Goal: Find contact information: Find contact information

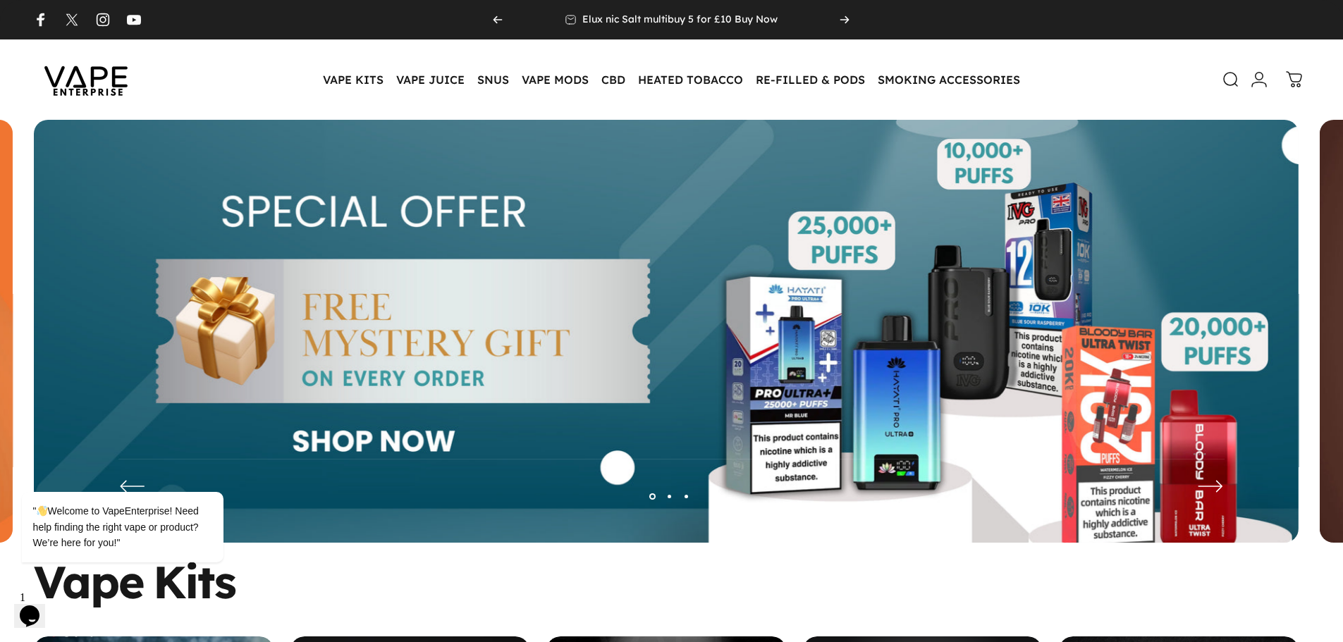
click at [407, 283] on img at bounding box center [666, 342] width 1264 height 444
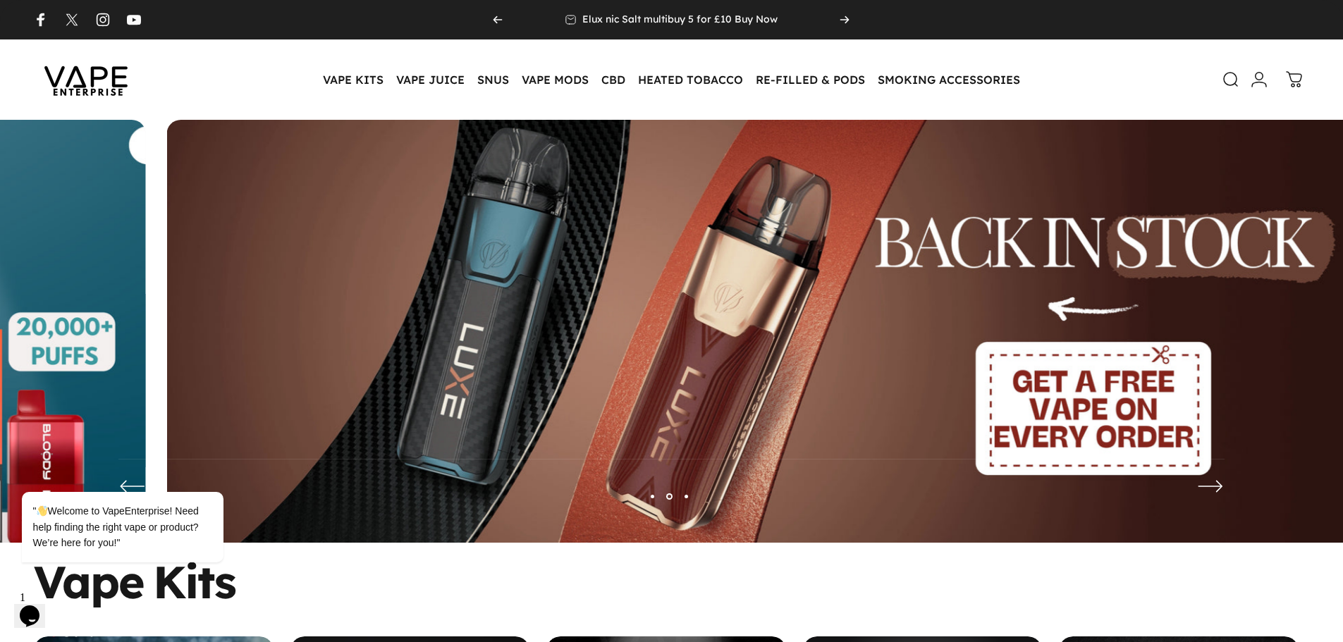
click at [791, 242] on img at bounding box center [799, 342] width 1264 height 444
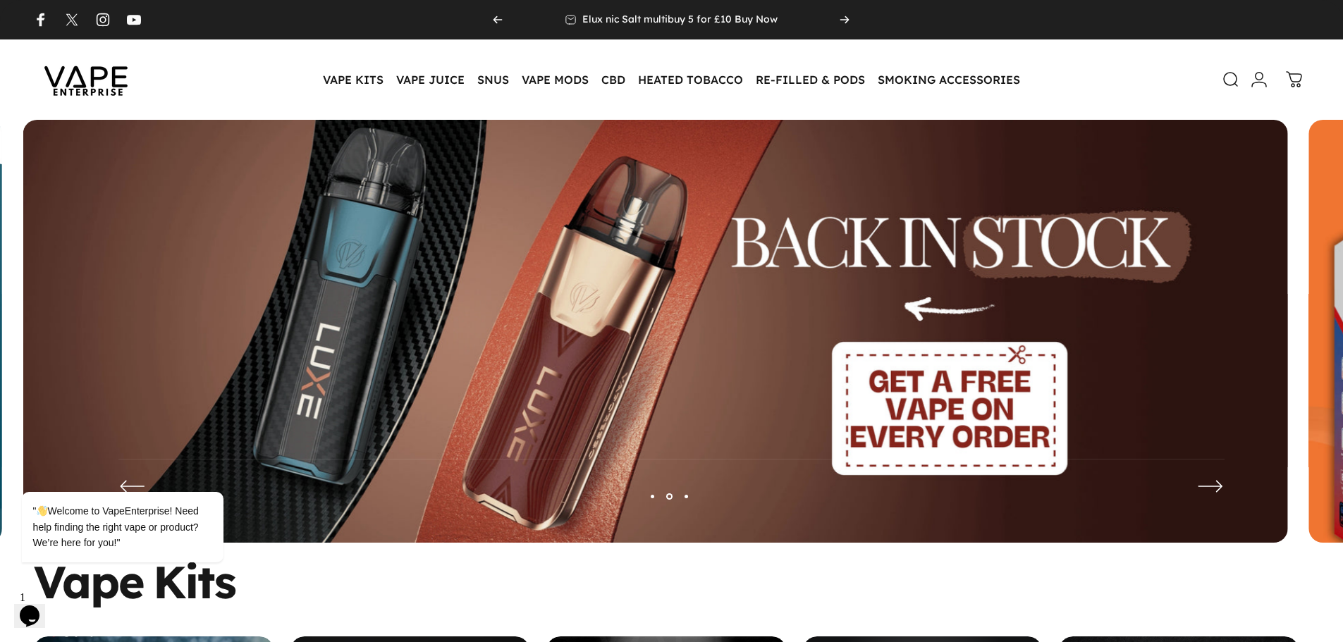
click at [397, 262] on img at bounding box center [655, 342] width 1264 height 444
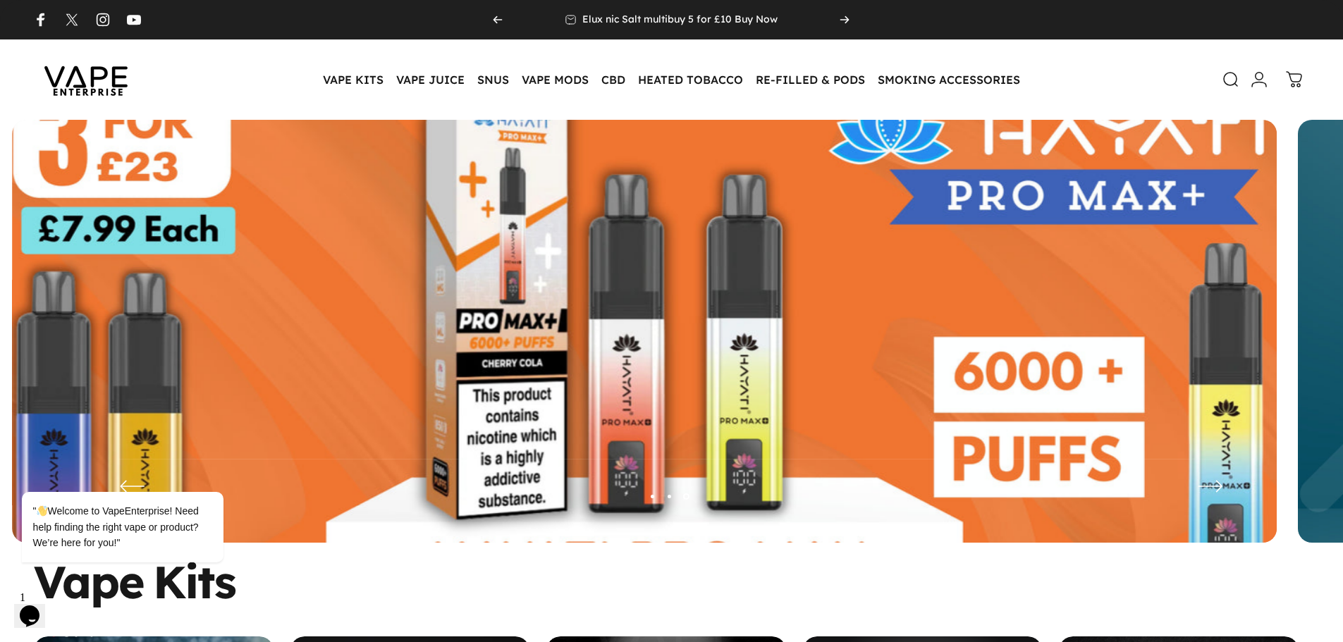
click at [471, 269] on img at bounding box center [643, 342] width 1643 height 577
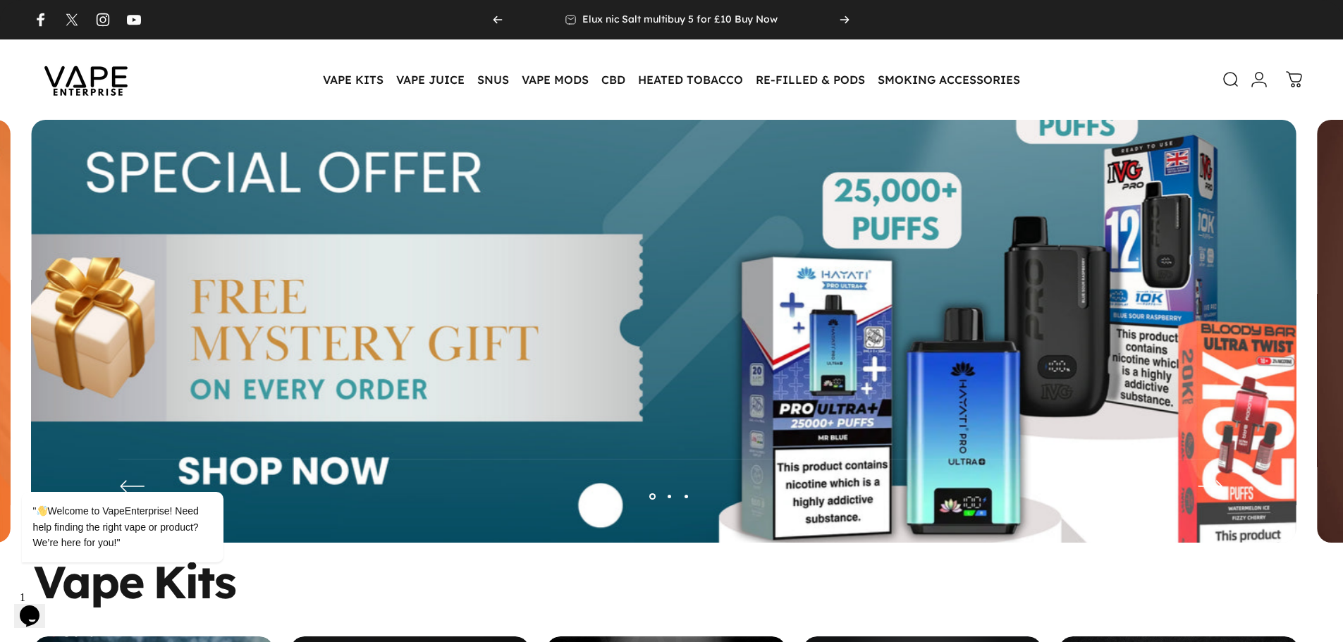
click at [512, 247] on img at bounding box center [662, 342] width 1643 height 577
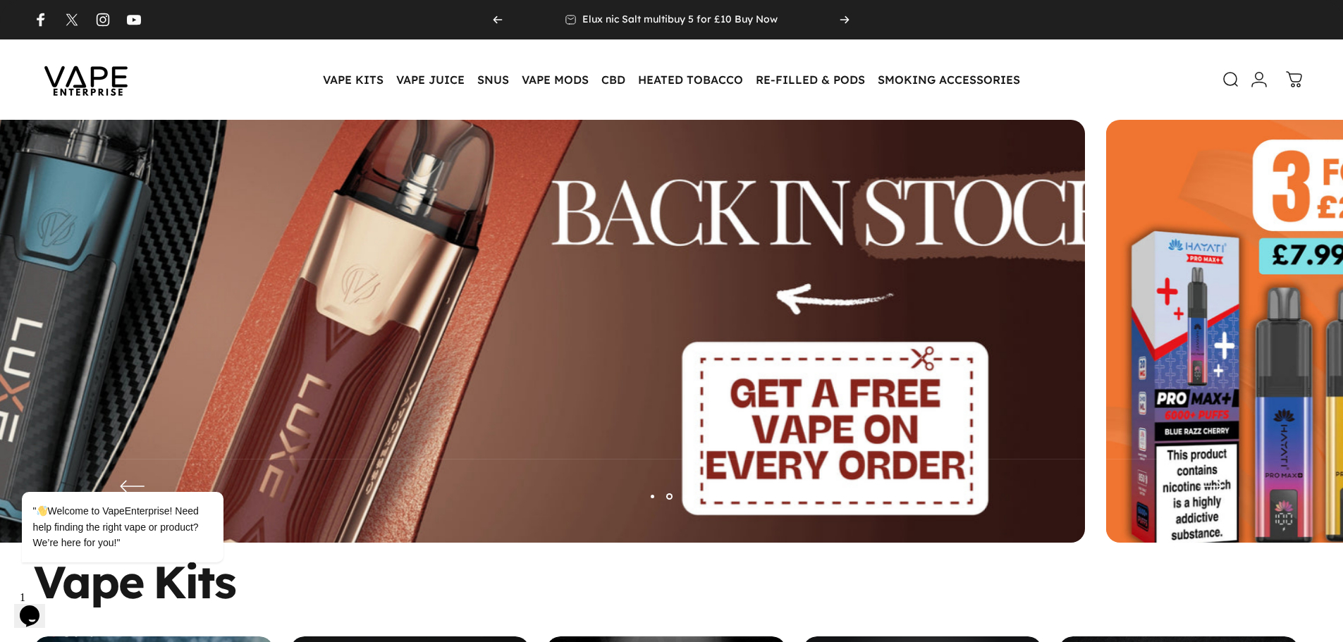
click at [461, 252] on img at bounding box center [452, 342] width 1643 height 577
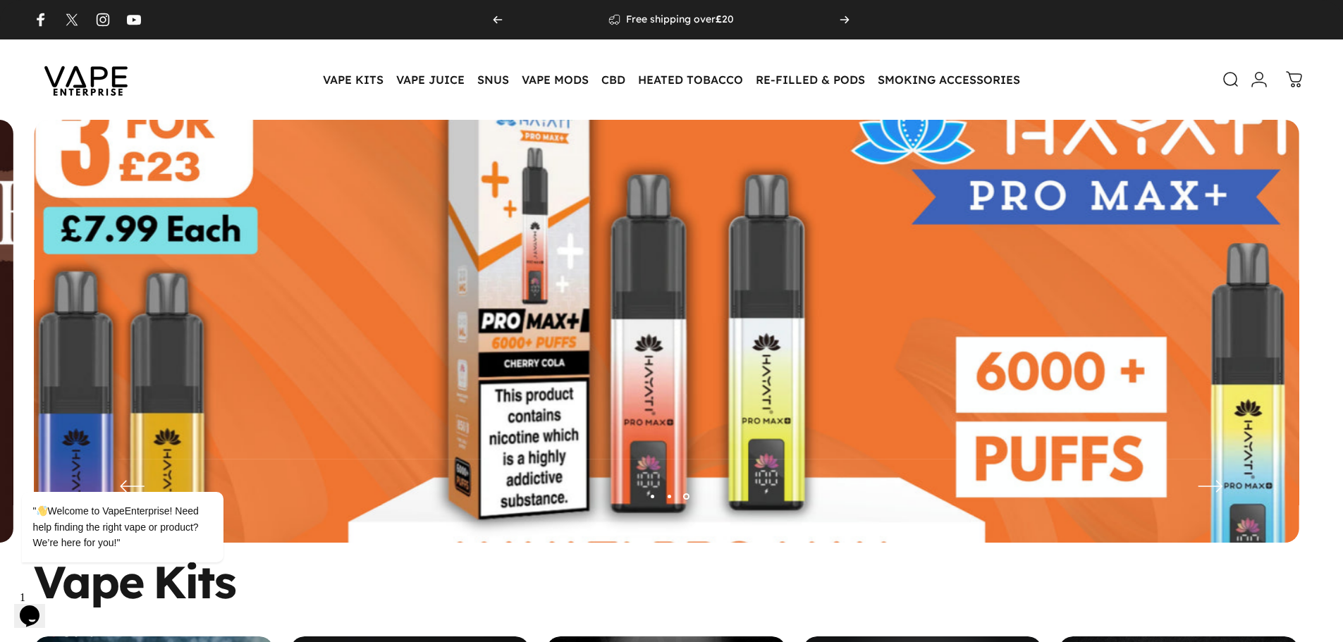
click at [412, 277] on img at bounding box center [666, 342] width 1643 height 577
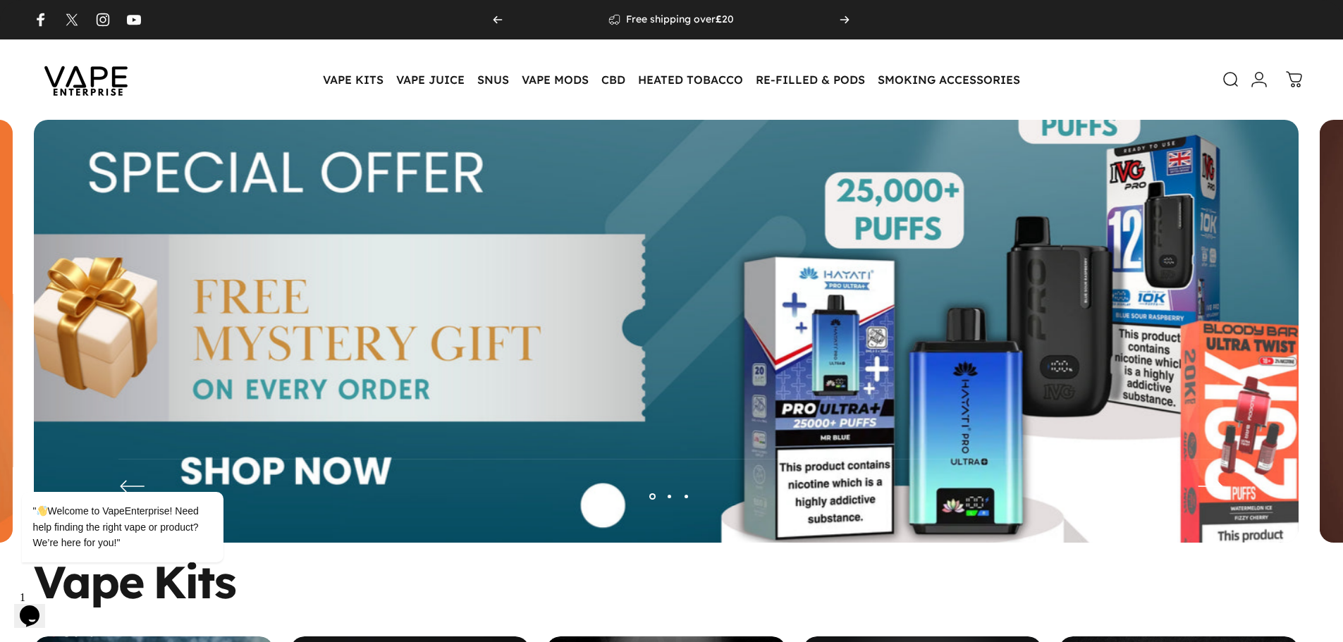
click at [438, 285] on img at bounding box center [665, 342] width 1643 height 577
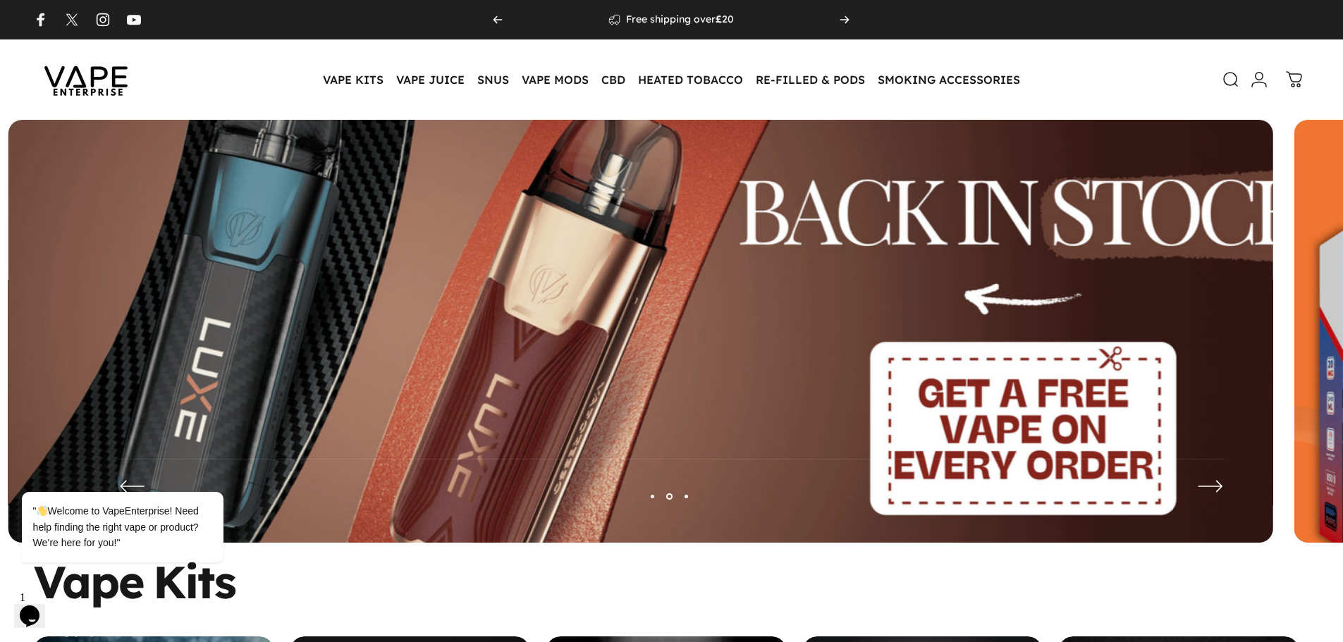
click at [505, 290] on img at bounding box center [640, 342] width 1643 height 577
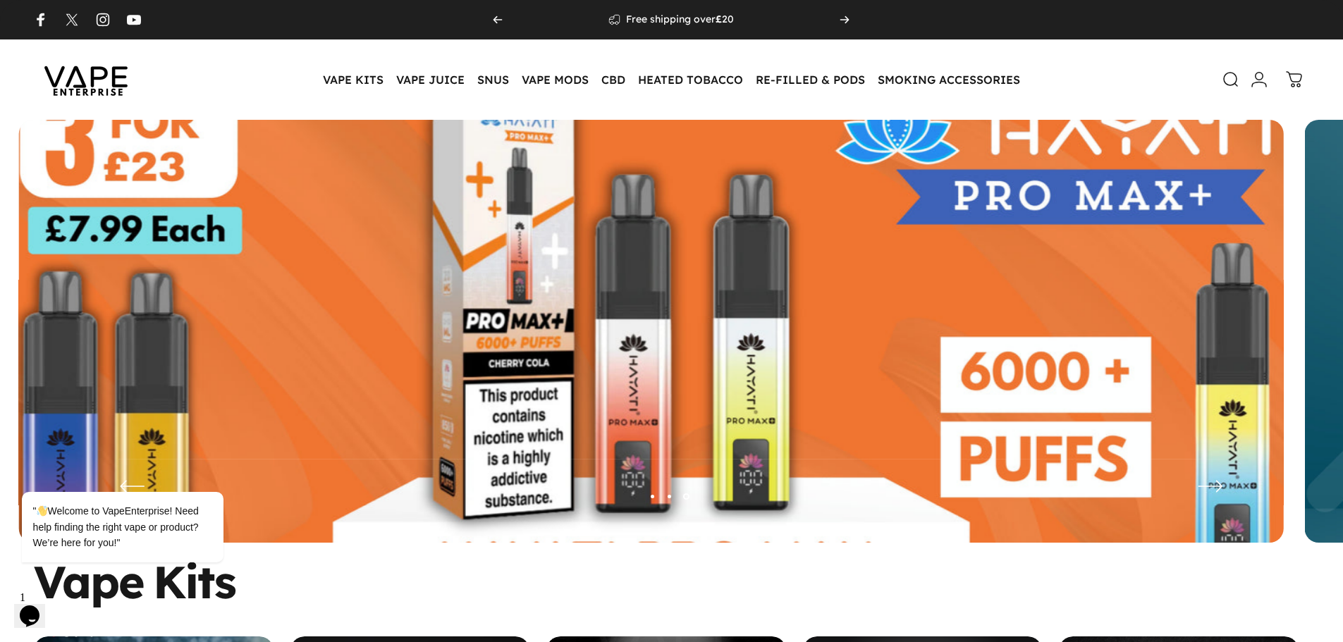
click at [419, 292] on img at bounding box center [650, 342] width 1643 height 577
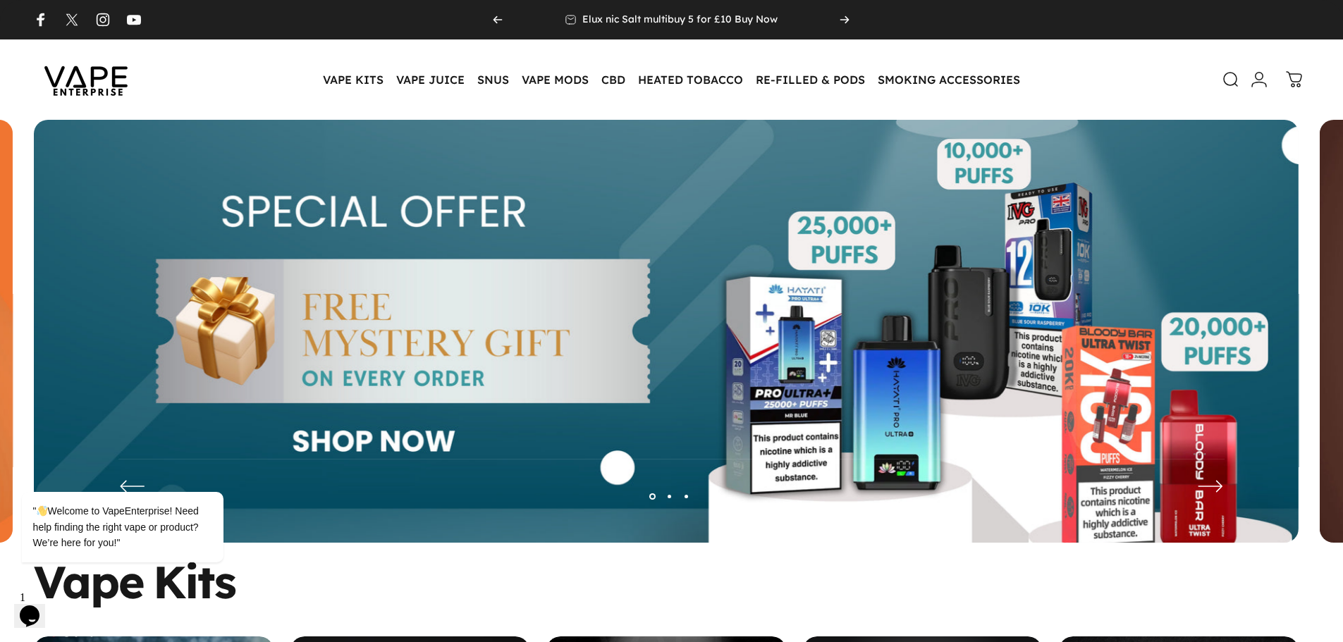
click at [324, 284] on img at bounding box center [666, 342] width 1264 height 444
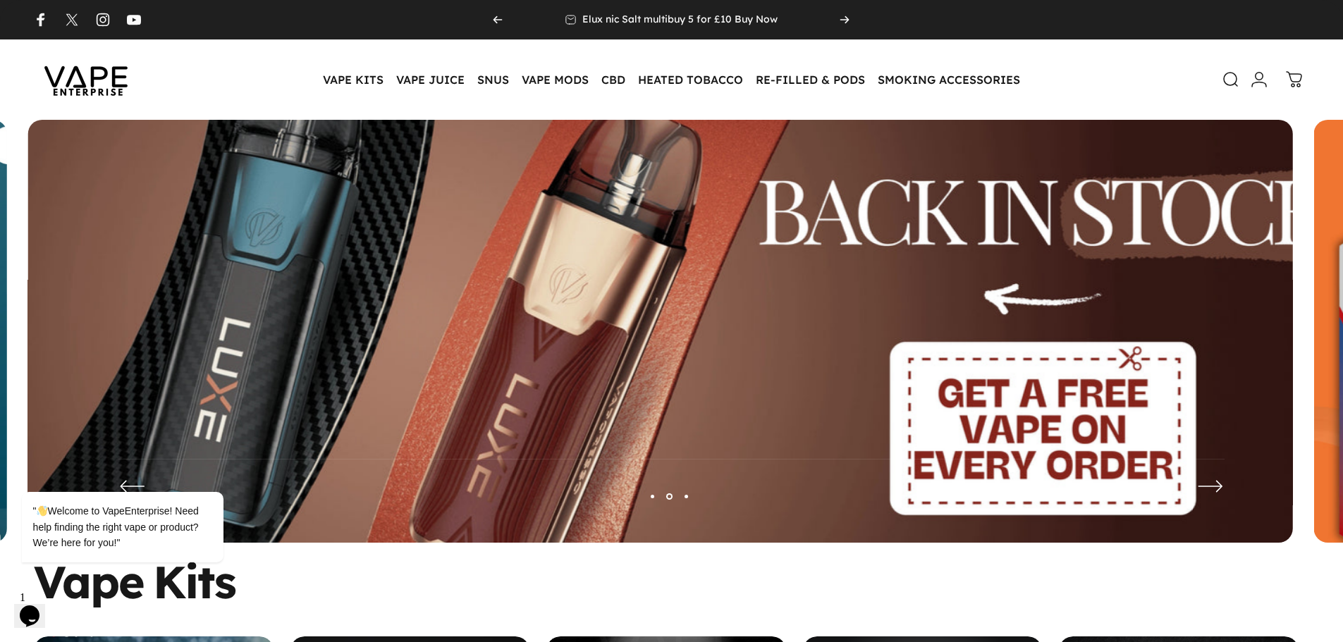
drag, startPoint x: 749, startPoint y: 579, endPoint x: 151, endPoint y: 321, distance: 651.5
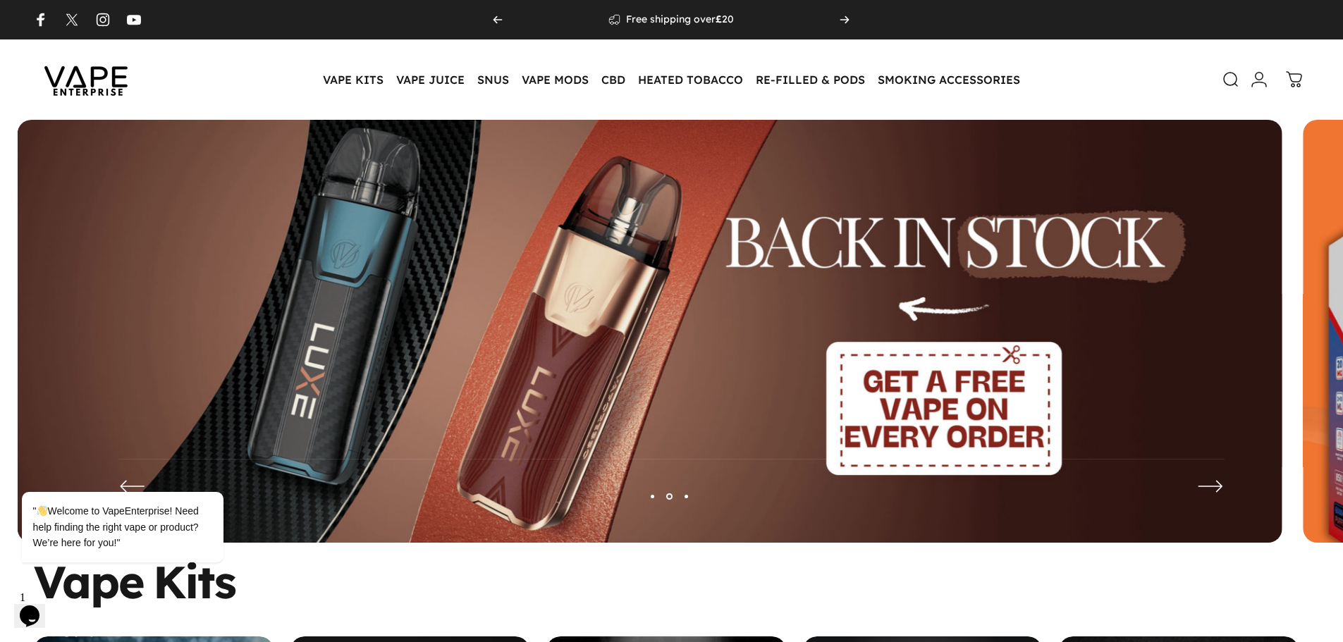
click at [322, 327] on img at bounding box center [650, 342] width 1264 height 444
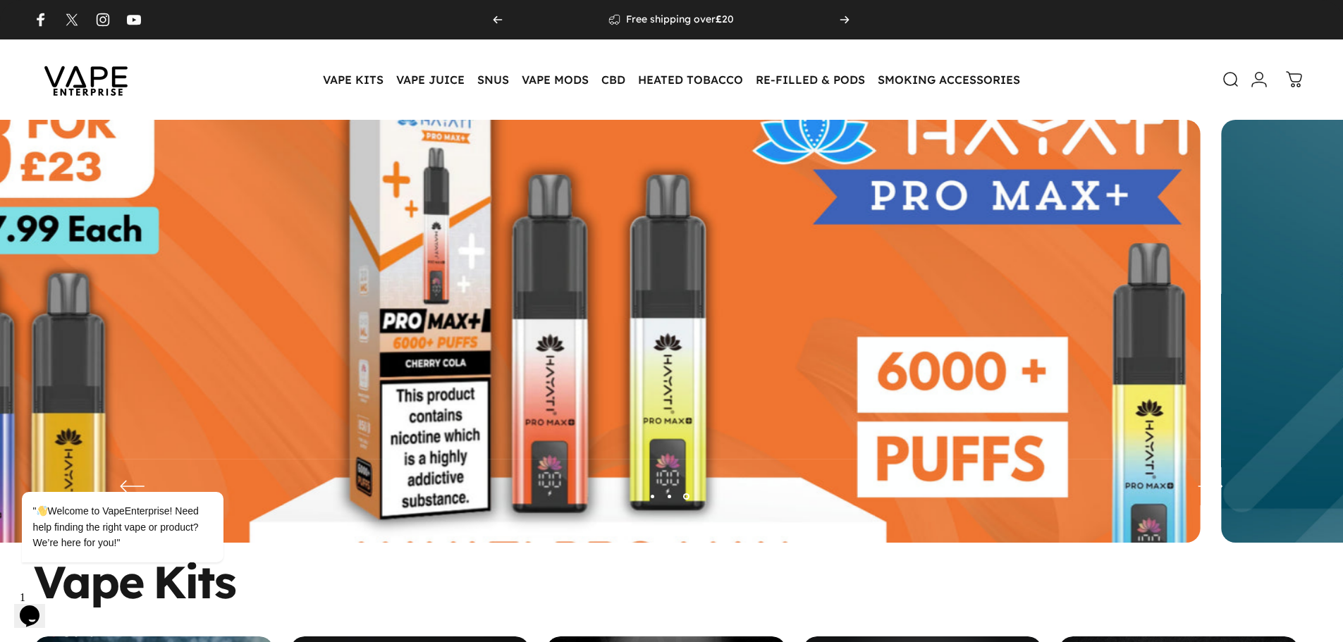
click at [384, 314] on img at bounding box center [567, 342] width 1643 height 577
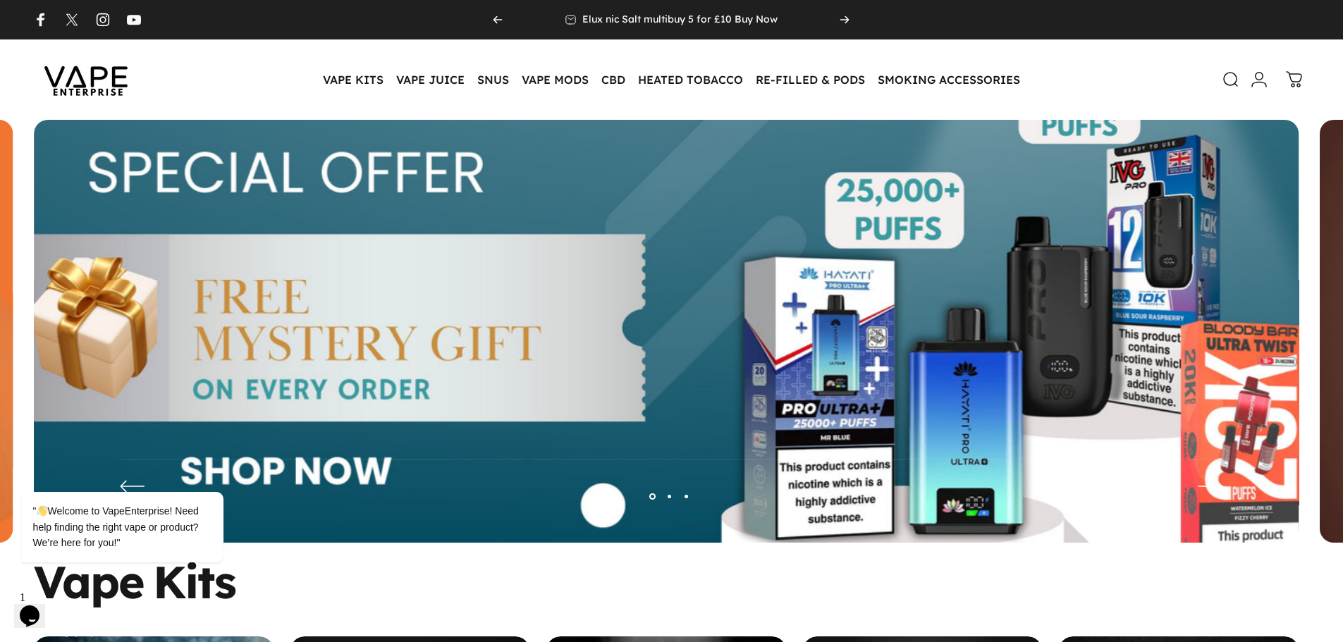
drag, startPoint x: 469, startPoint y: 609, endPoint x: 160, endPoint y: 288, distance: 445.6
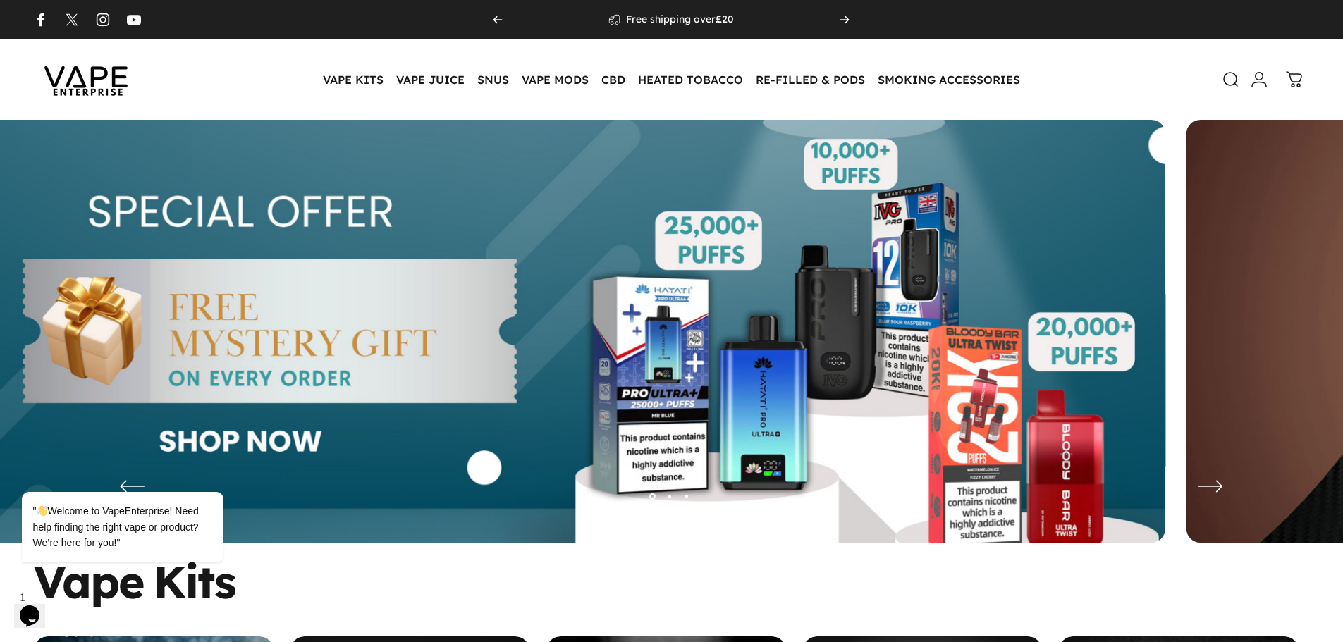
click at [285, 285] on img at bounding box center [533, 342] width 1264 height 444
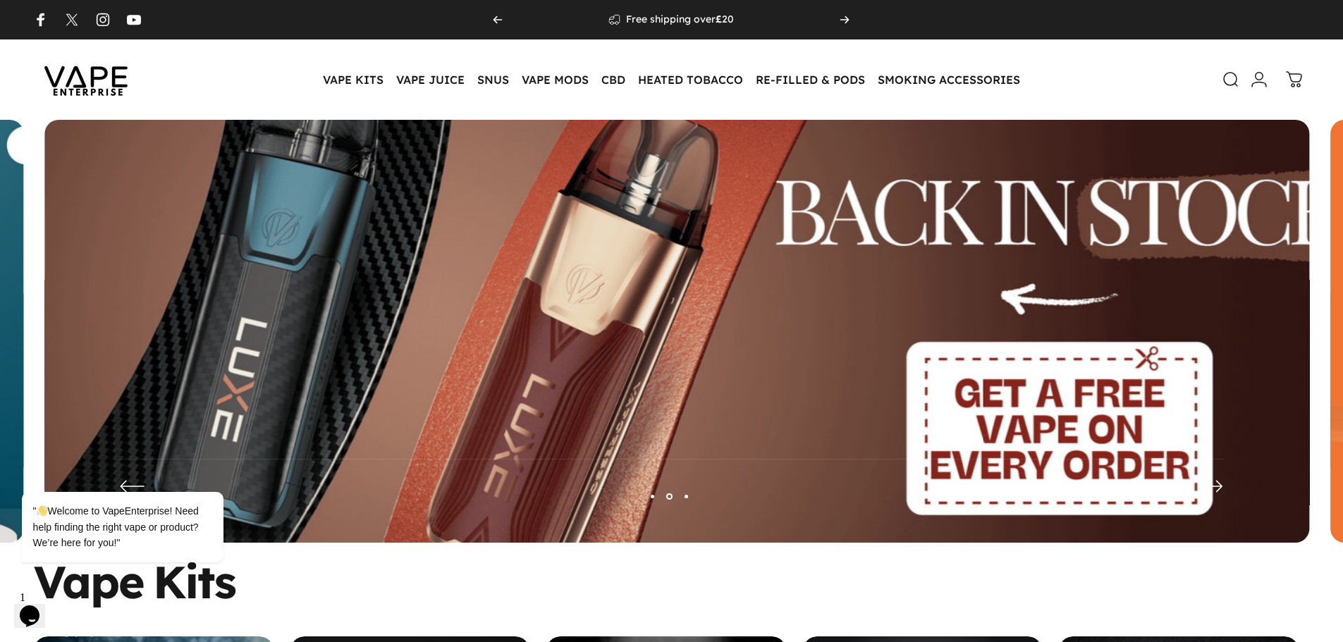
click at [257, 247] on img at bounding box center [676, 342] width 1643 height 577
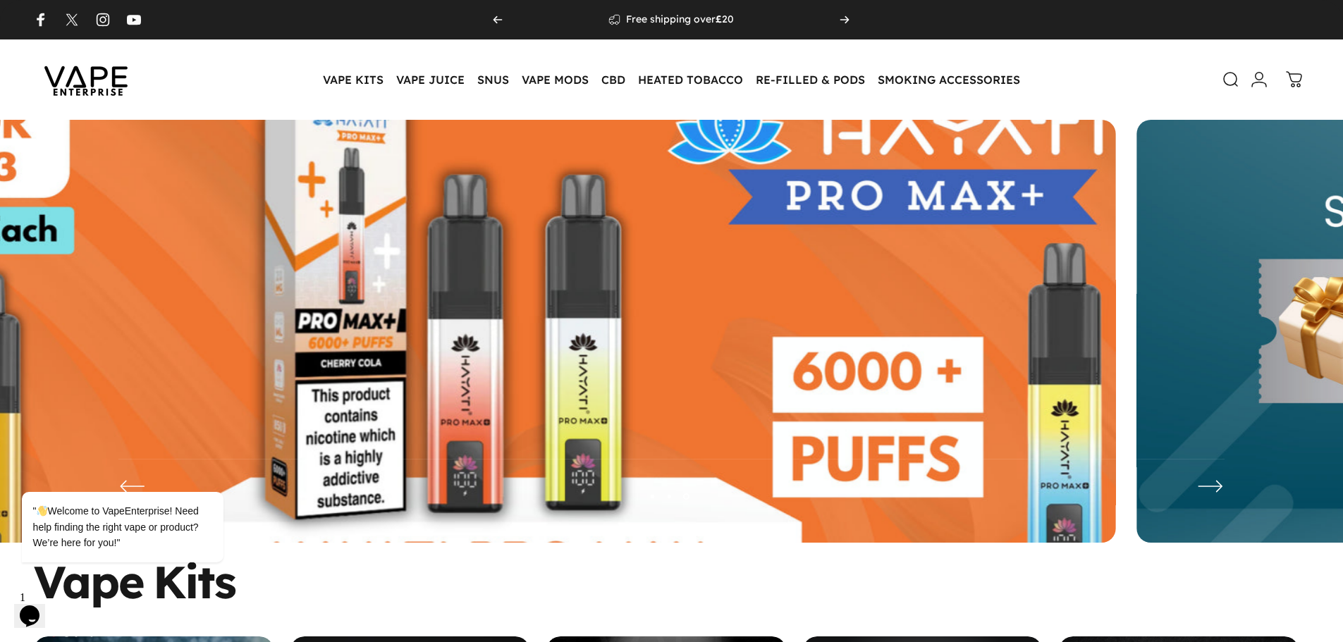
click at [221, 203] on img at bounding box center [483, 342] width 1643 height 577
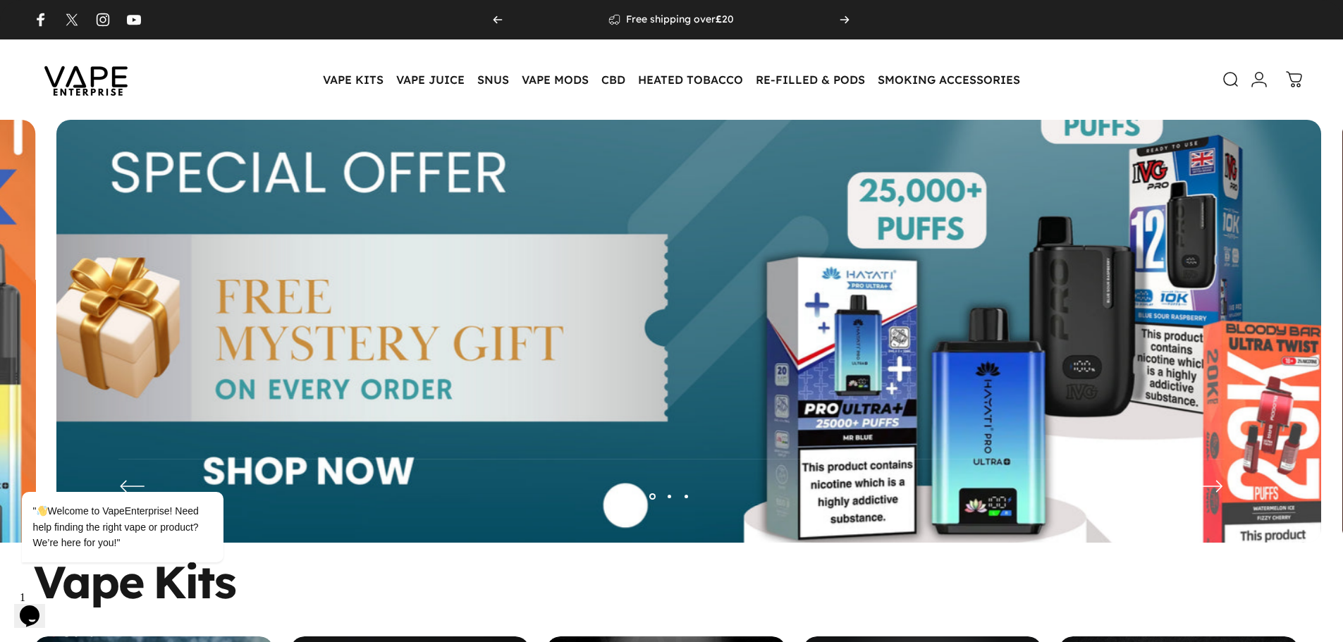
click at [231, 215] on img at bounding box center [688, 342] width 1643 height 577
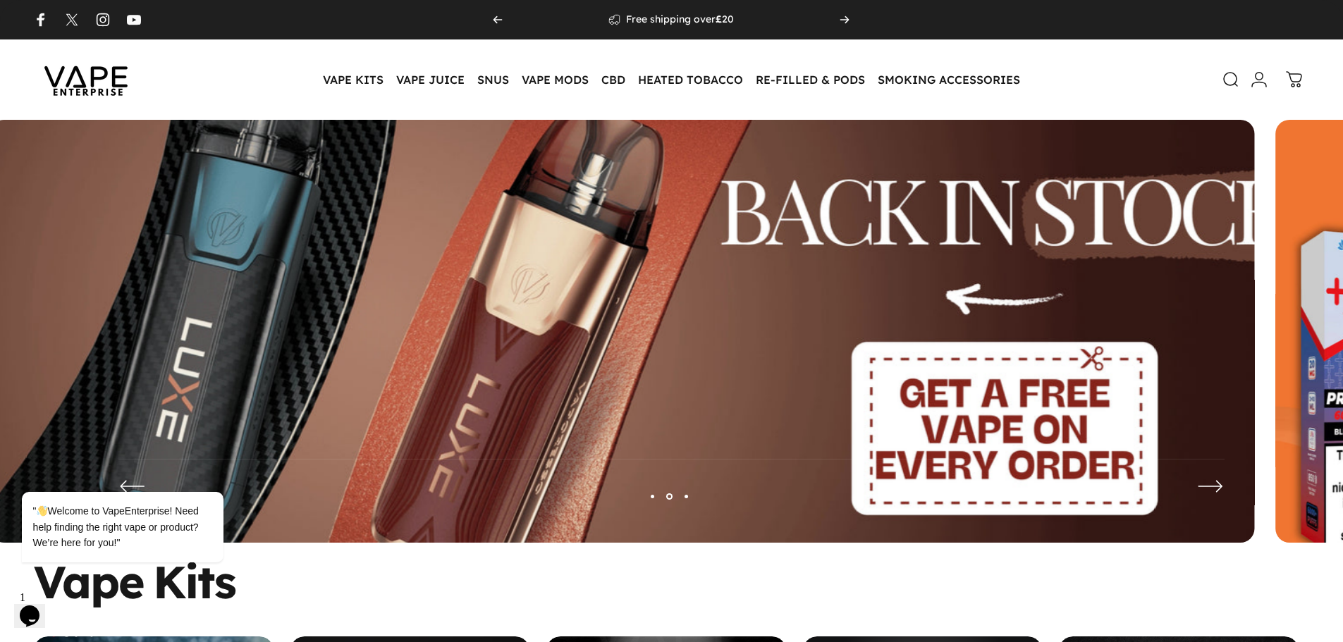
click at [242, 218] on img at bounding box center [621, 342] width 1643 height 577
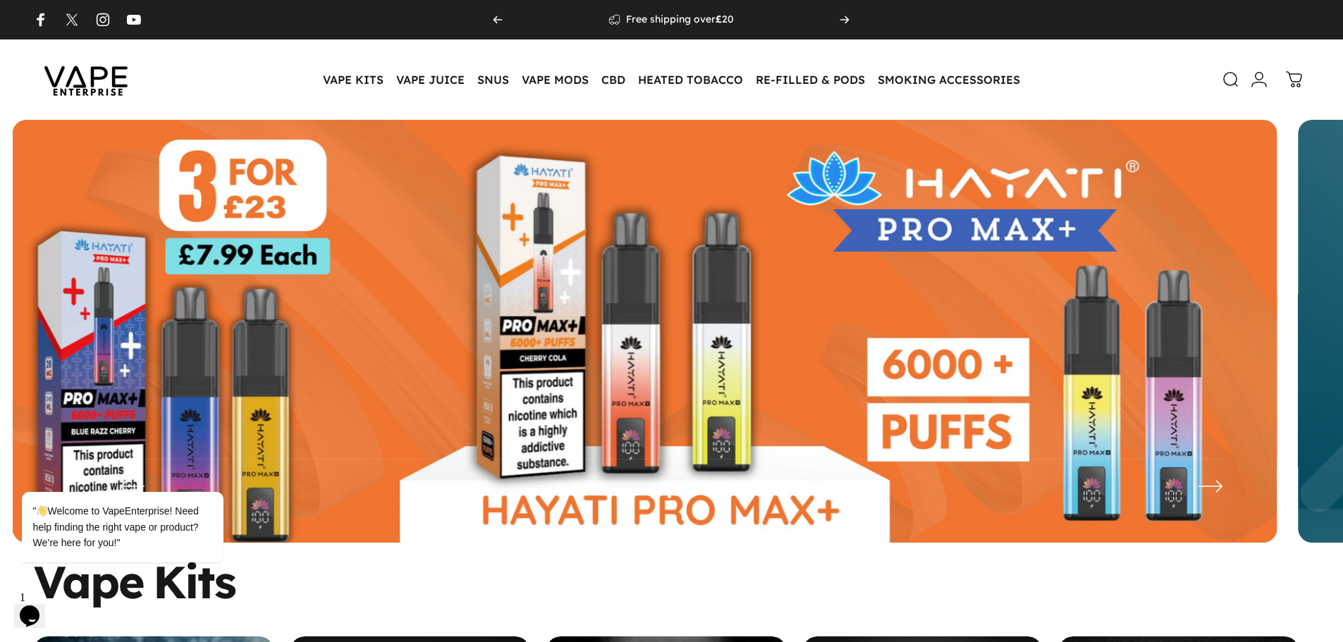
click at [90, 77] on img at bounding box center [86, 80] width 127 height 66
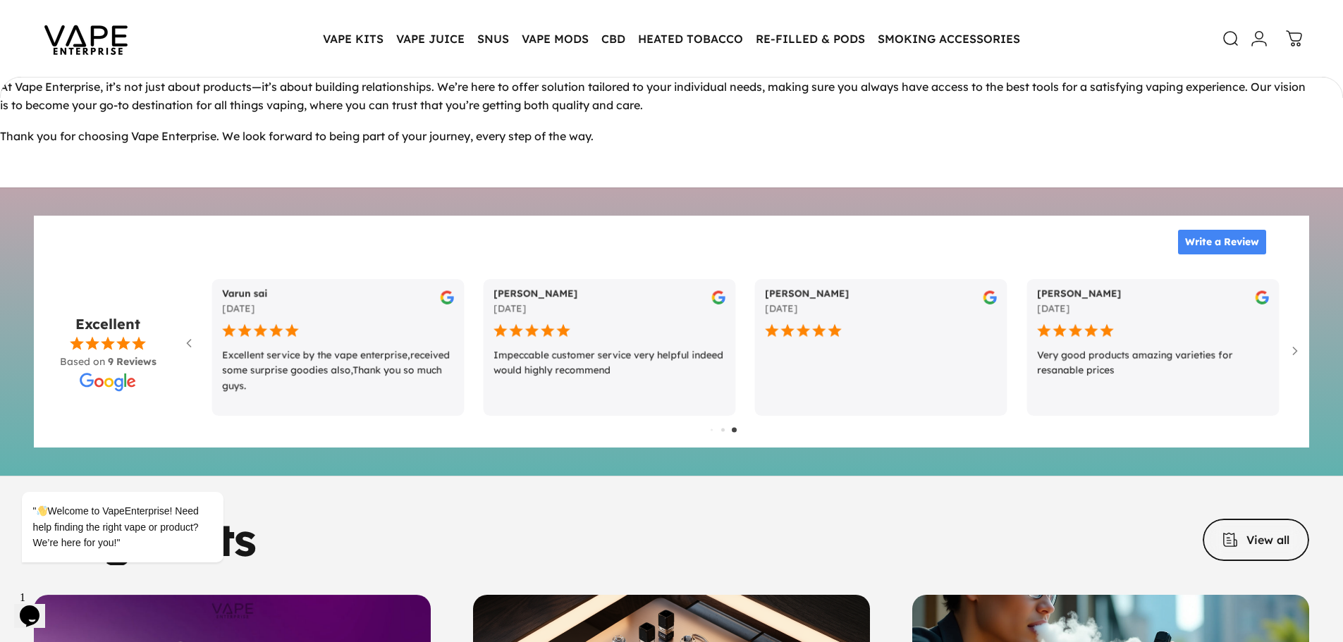
scroll to position [6856, 0]
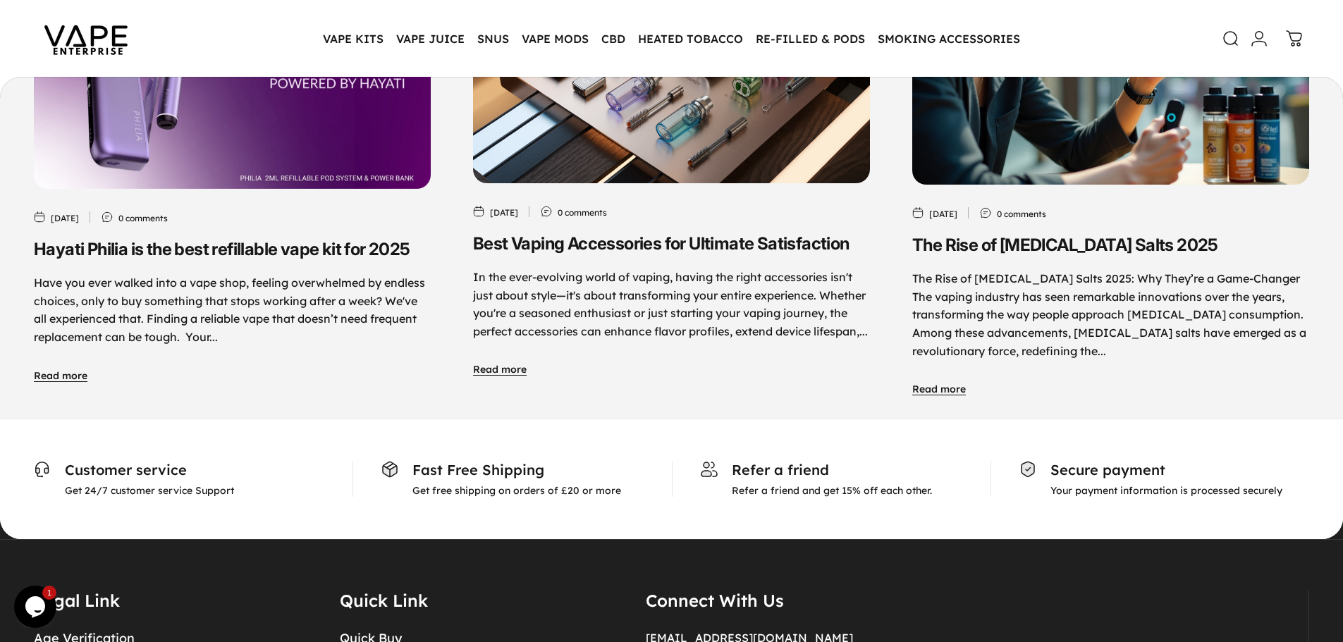
scroll to position [7400, 0]
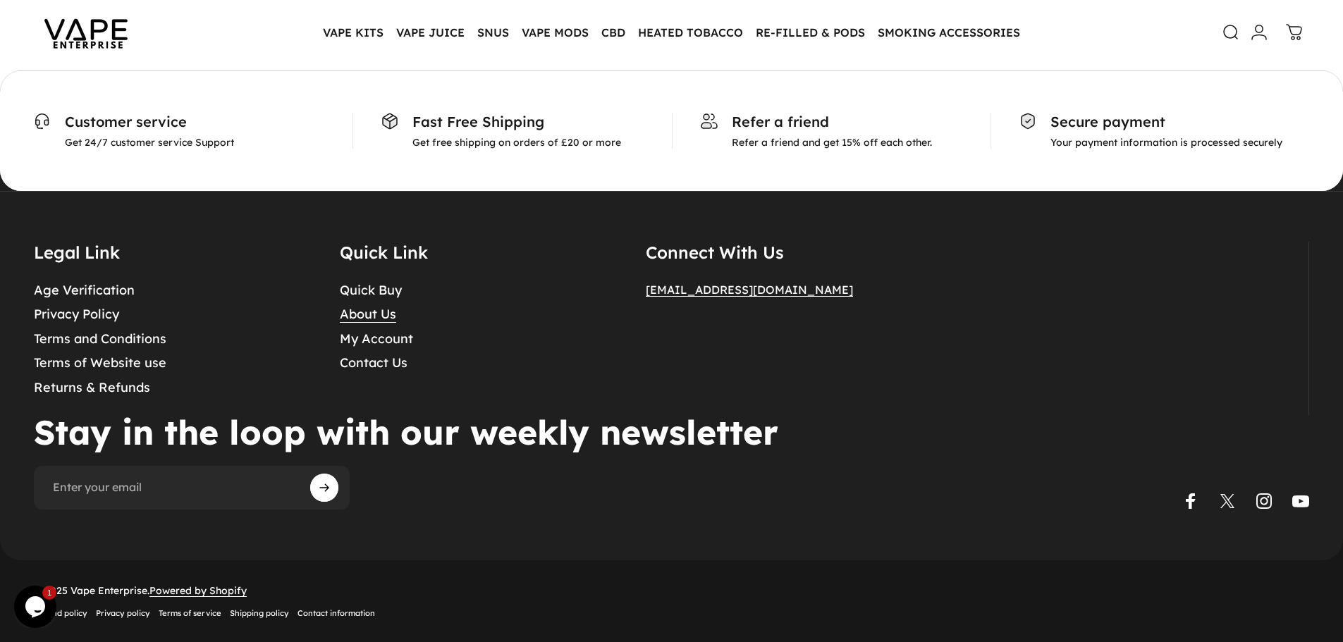
click at [374, 308] on link "About Us" at bounding box center [368, 315] width 56 height 16
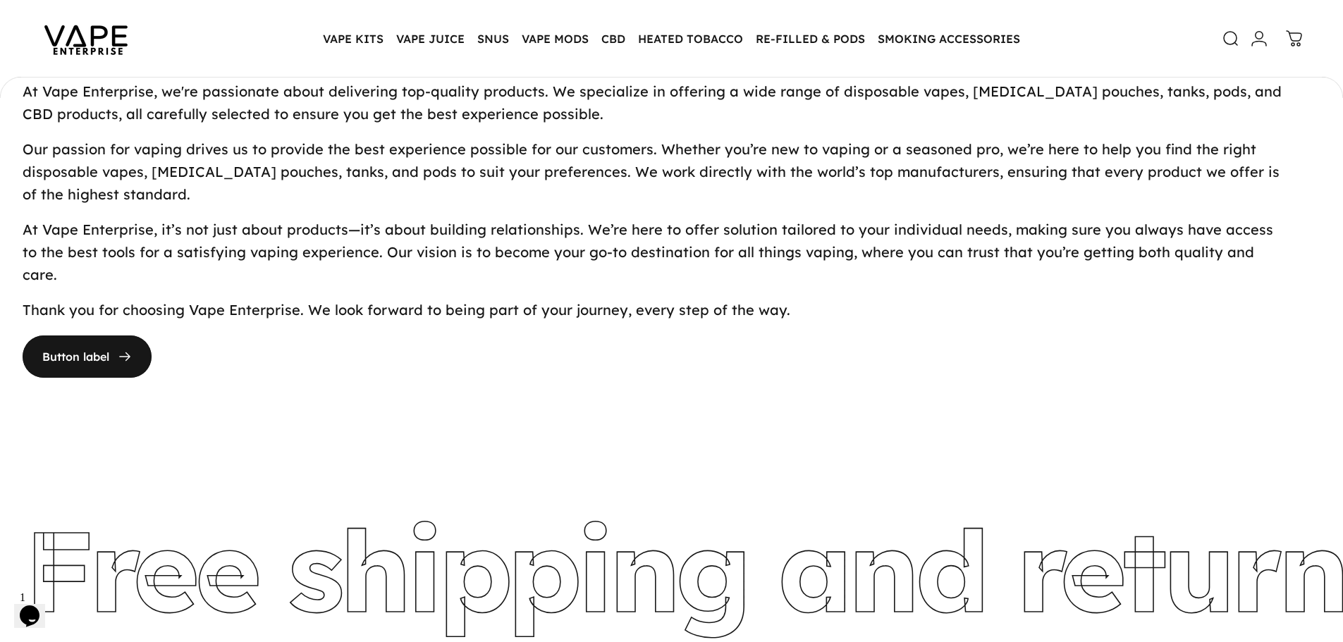
scroll to position [42, 0]
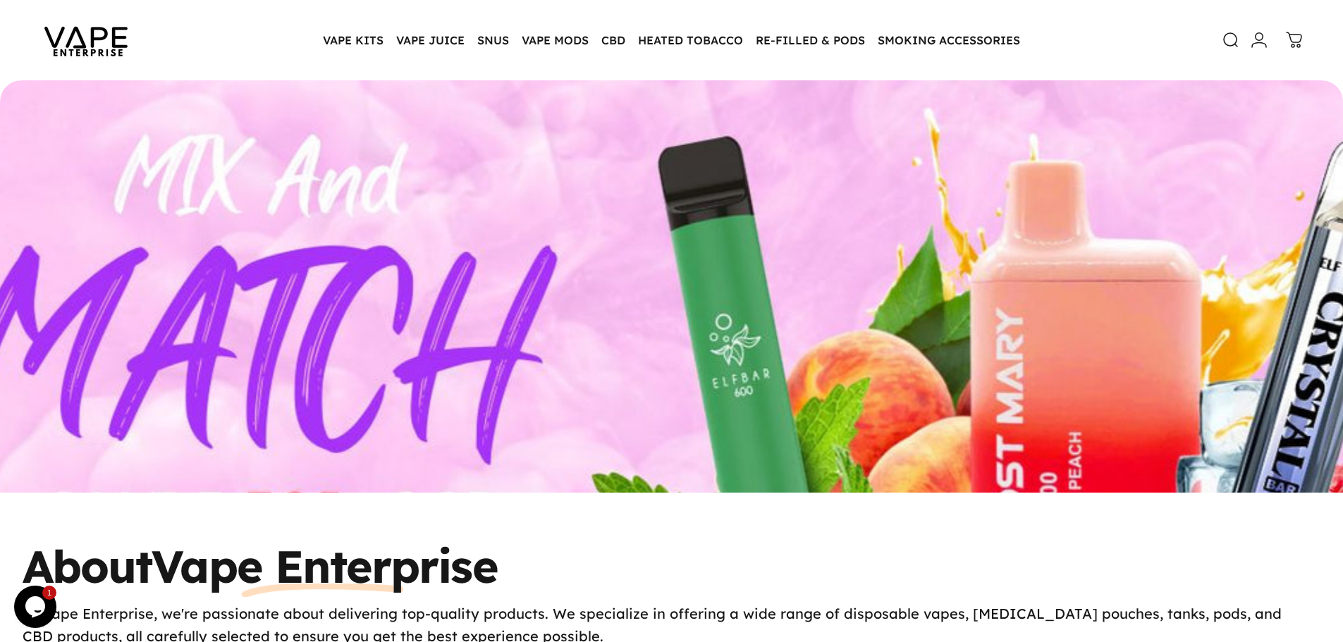
scroll to position [70, 0]
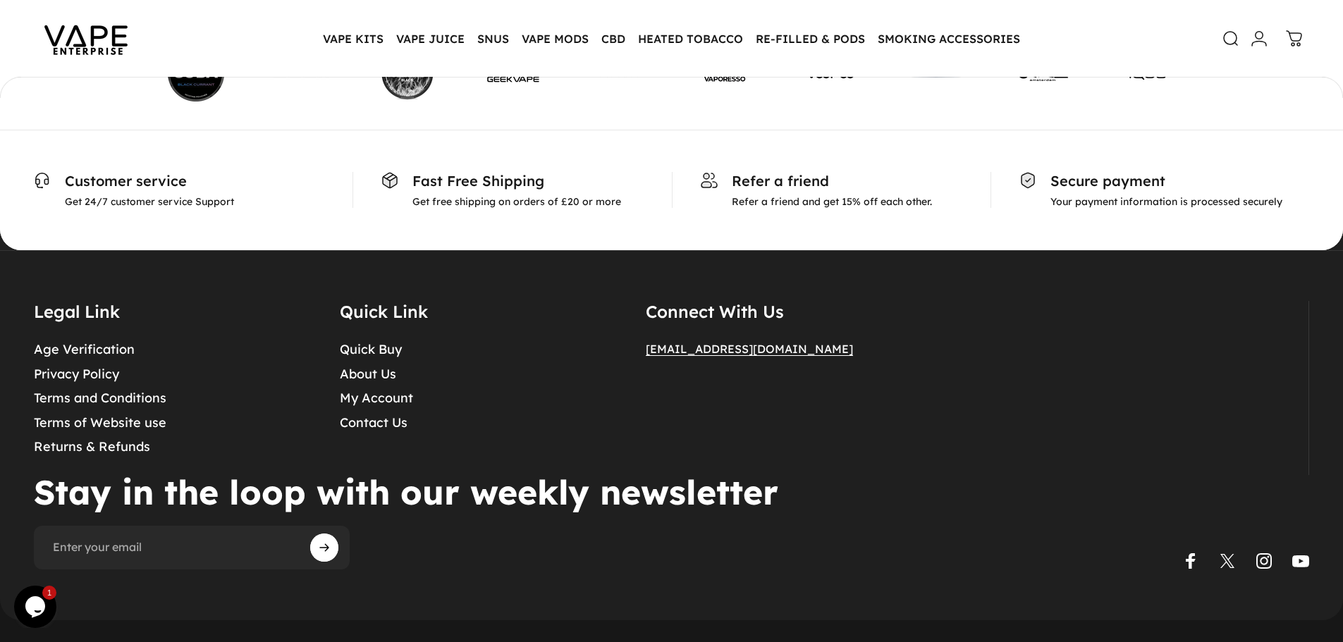
scroll to position [1133, 0]
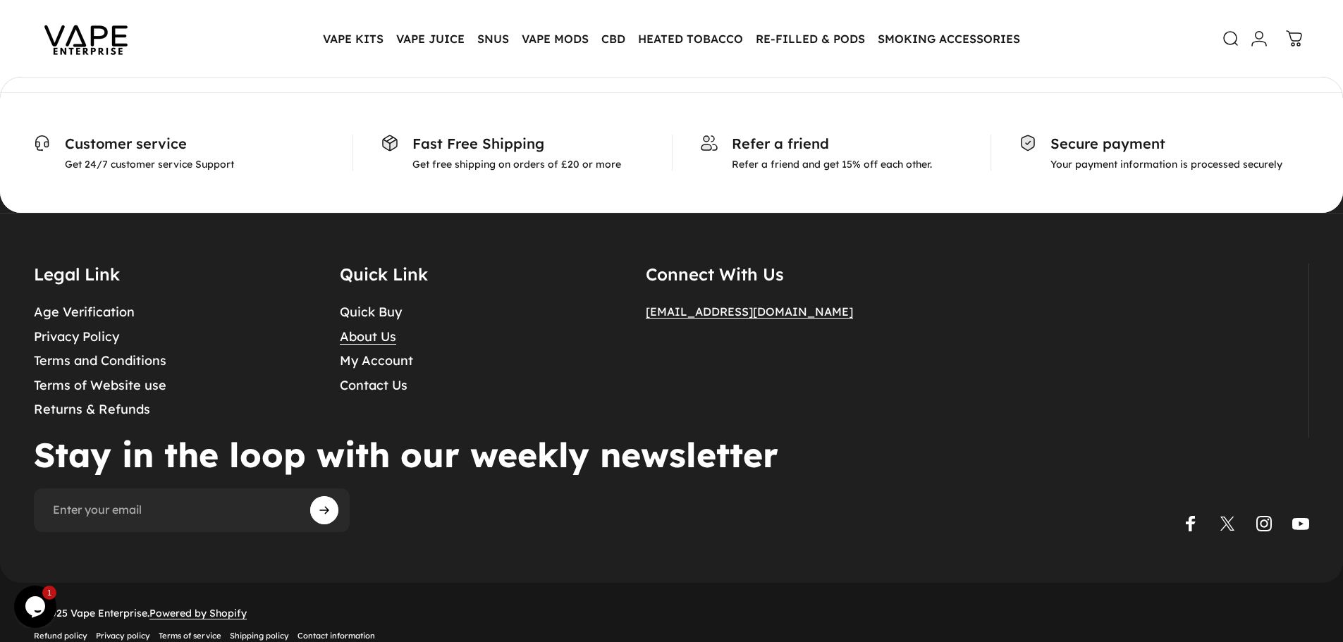
click at [350, 329] on link "About Us" at bounding box center [368, 337] width 56 height 16
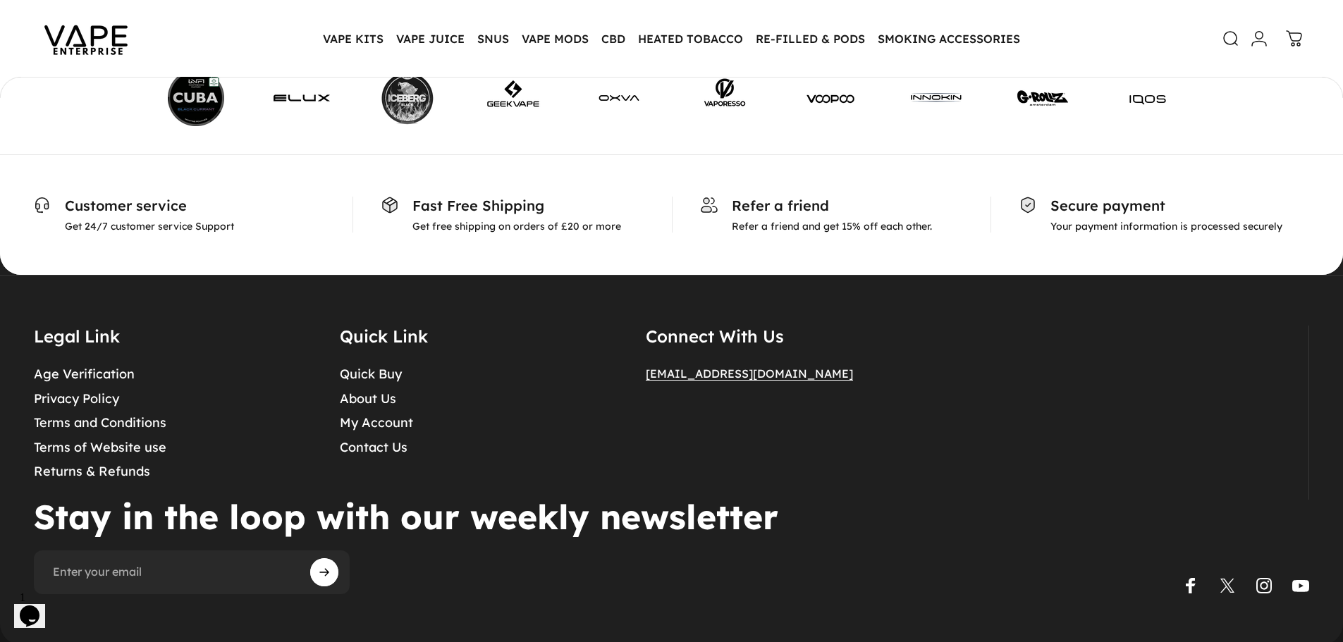
scroll to position [1133, 0]
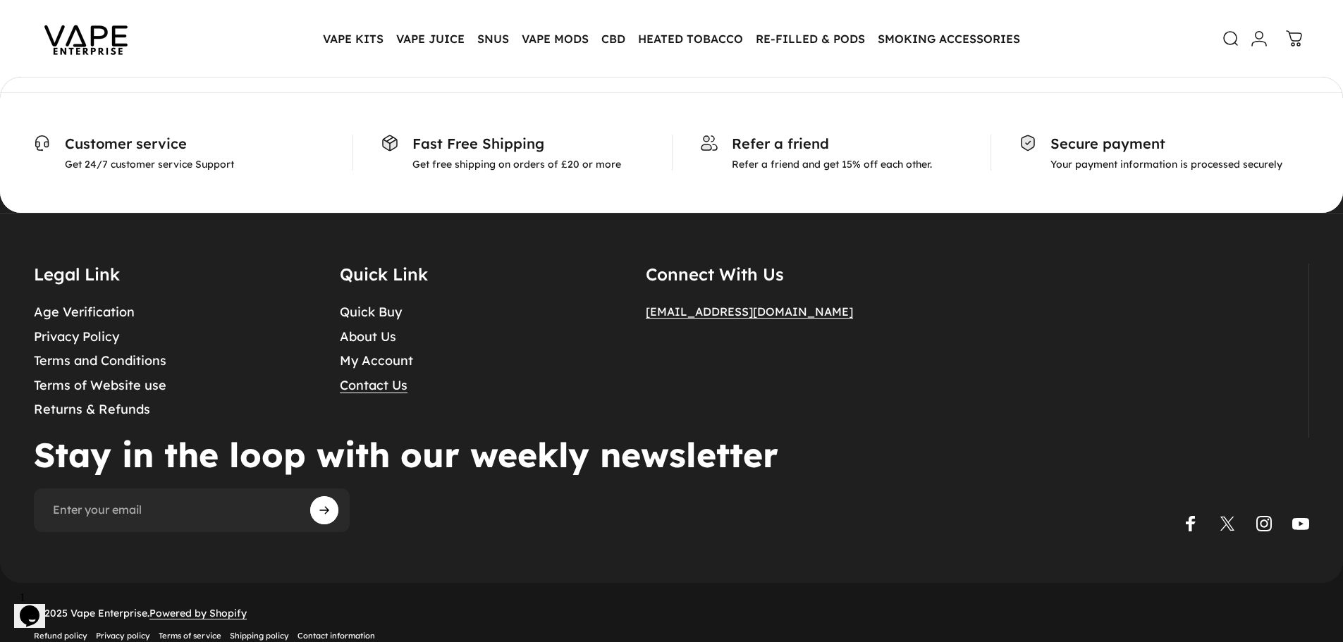
click at [357, 378] on link "Contact Us" at bounding box center [374, 386] width 68 height 16
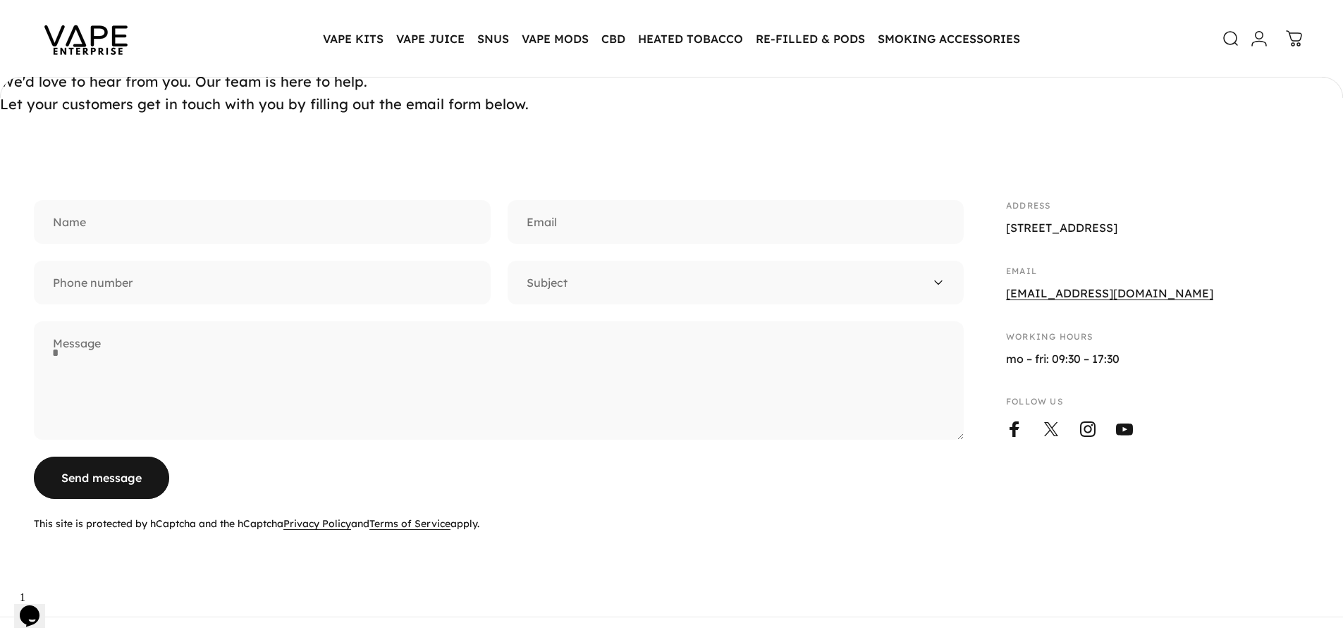
drag, startPoint x: 1113, startPoint y: 251, endPoint x: 1081, endPoint y: 249, distance: 31.8
click at [1081, 237] on p "Vape Enterprise Unit G2, Little Heath Industrial Estate, Coventry CV6 7ND" at bounding box center [1157, 228] width 303 height 18
click at [1160, 237] on p "Vape Enterprise Unit G2, Little Heath Industrial Estate, Coventry CV6 7ND" at bounding box center [1157, 228] width 303 height 18
drag, startPoint x: 1006, startPoint y: 246, endPoint x: 1052, endPoint y: 252, distance: 46.9
click at [1052, 237] on p "Vape Enterprise Unit G2, Little Heath Industrial Estate, Coventry CV6 7ND" at bounding box center [1157, 228] width 303 height 18
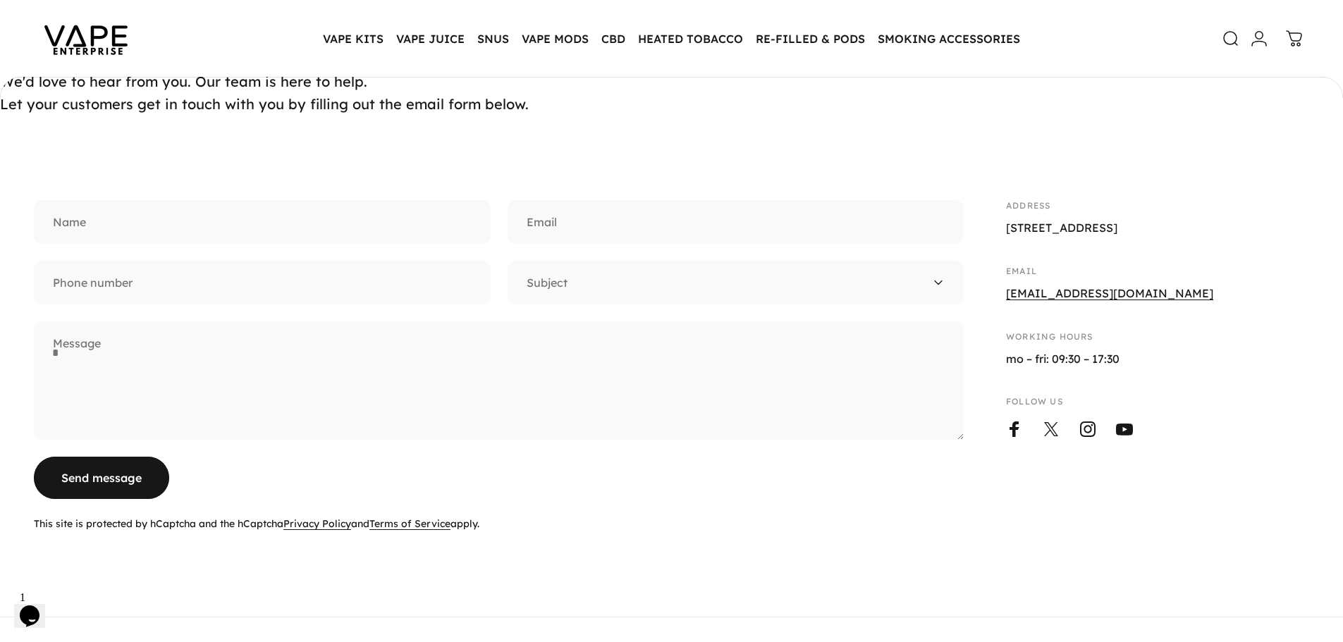
copy p "Coventry"
